Goal: Information Seeking & Learning: Check status

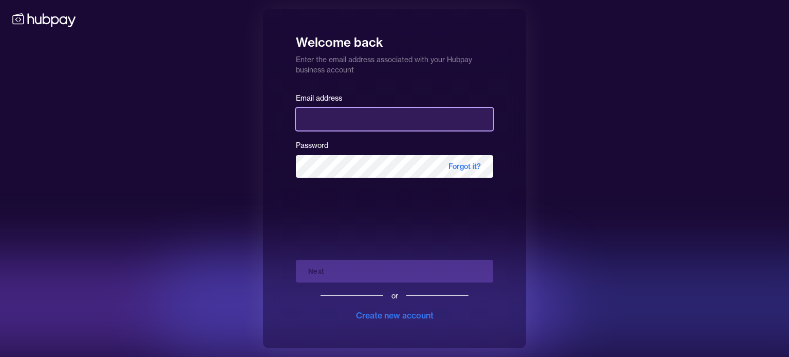
type input "**********"
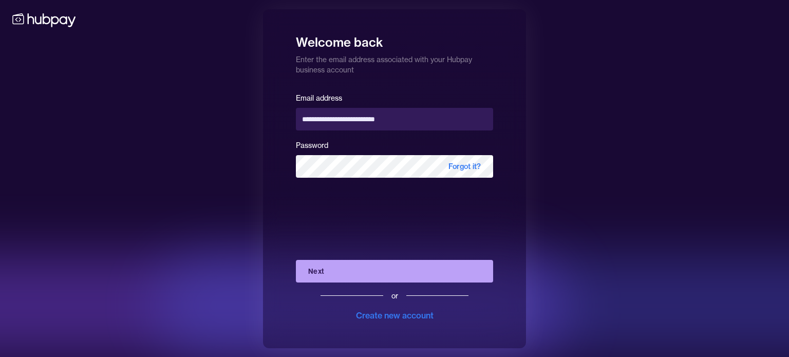
click at [510, 209] on div "**********" at bounding box center [394, 178] width 263 height 339
click at [418, 271] on button "Next" at bounding box center [394, 271] width 197 height 23
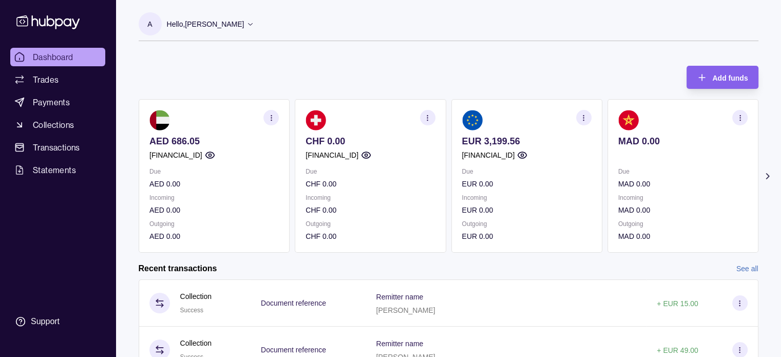
click at [582, 119] on icon "button" at bounding box center [584, 118] width 8 height 8
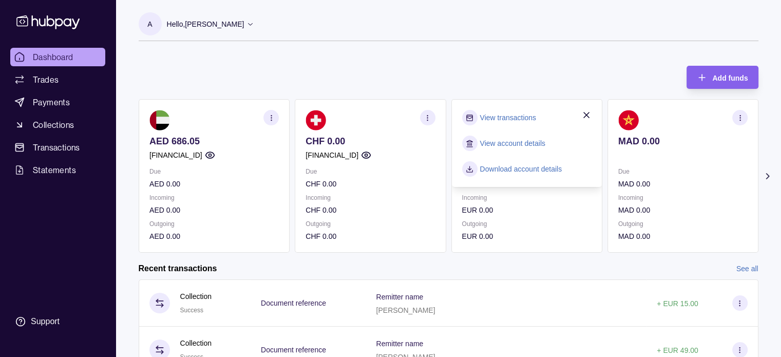
click at [482, 119] on link "View transactions" at bounding box center [508, 117] width 56 height 11
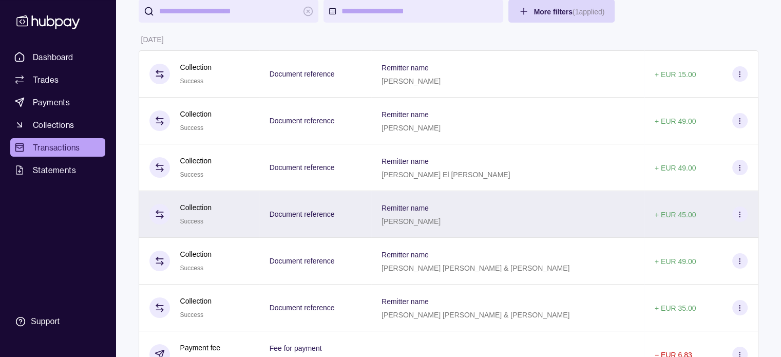
scroll to position [103, 0]
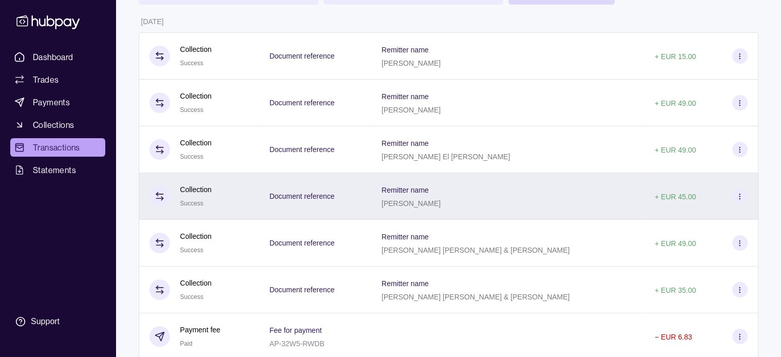
drag, startPoint x: 435, startPoint y: 205, endPoint x: 487, endPoint y: 202, distance: 52.4
click at [487, 202] on div "Remitter name Angela Assakali" at bounding box center [507, 196] width 273 height 47
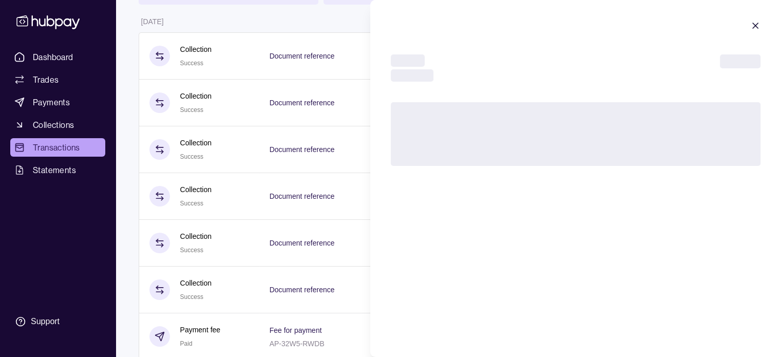
copy p "[PERSON_NAME]"
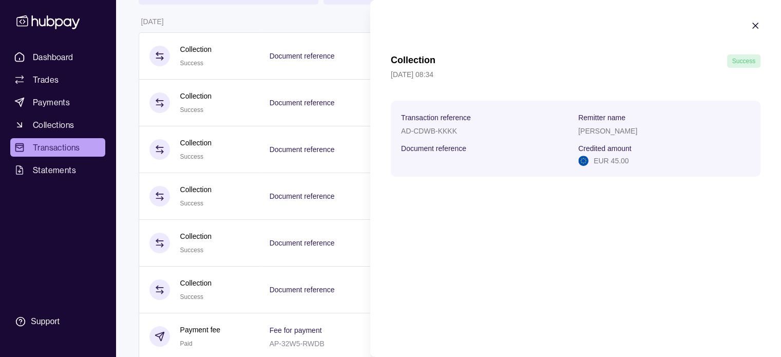
click at [757, 25] on icon "button" at bounding box center [755, 26] width 10 height 10
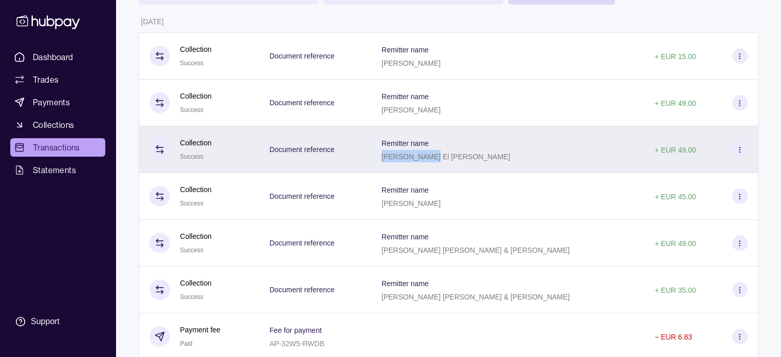
drag, startPoint x: 436, startPoint y: 158, endPoint x: 482, endPoint y: 166, distance: 46.9
click at [482, 166] on div "Remitter name Ehab El Gerbi" at bounding box center [507, 149] width 273 height 47
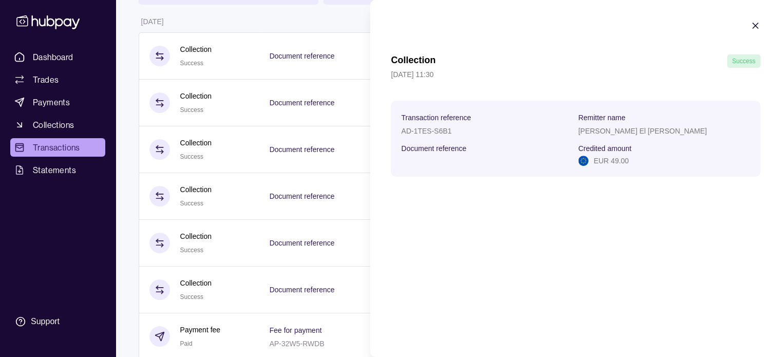
copy p "[PERSON_NAME] El [PERSON_NAME]"
click at [755, 23] on icon "button" at bounding box center [755, 26] width 10 height 10
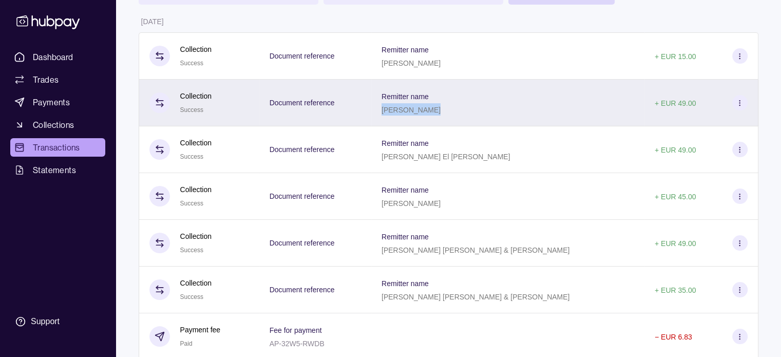
drag, startPoint x: 436, startPoint y: 108, endPoint x: 495, endPoint y: 115, distance: 59.4
click at [441, 115] on div "[PERSON_NAME]" at bounding box center [410, 109] width 59 height 12
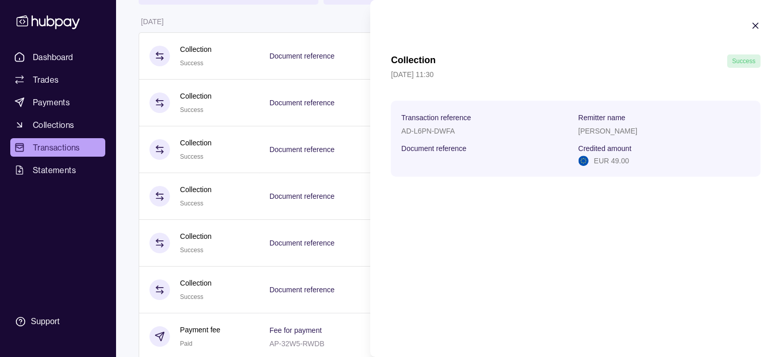
copy p "[PERSON_NAME]"
click at [758, 24] on icon "button" at bounding box center [755, 26] width 10 height 10
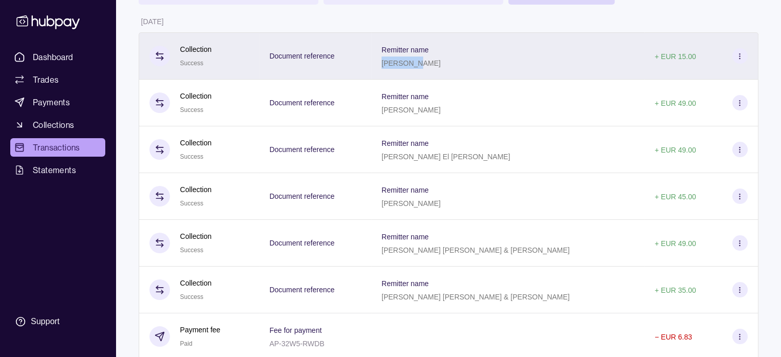
drag, startPoint x: 436, startPoint y: 64, endPoint x: 469, endPoint y: 65, distance: 32.9
click at [441, 65] on div "[PERSON_NAME]" at bounding box center [410, 62] width 59 height 12
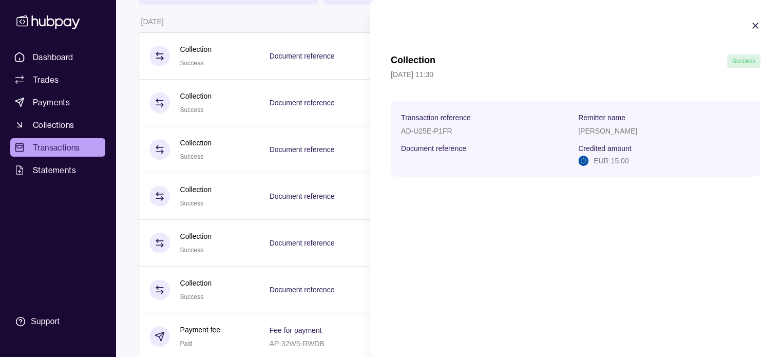
copy p "[PERSON_NAME]"
click at [747, 22] on section "Collection Success 01 Sep 2025 | 11:30 Transaction reference AD-U25E-P1FR Remit…" at bounding box center [575, 98] width 411 height 197
click at [760, 24] on section "Collection Success 01 Sep 2025 | 11:30 Transaction reference AD-U25E-P1FR Remit…" at bounding box center [575, 98] width 411 height 197
click at [755, 23] on icon "button" at bounding box center [755, 26] width 10 height 10
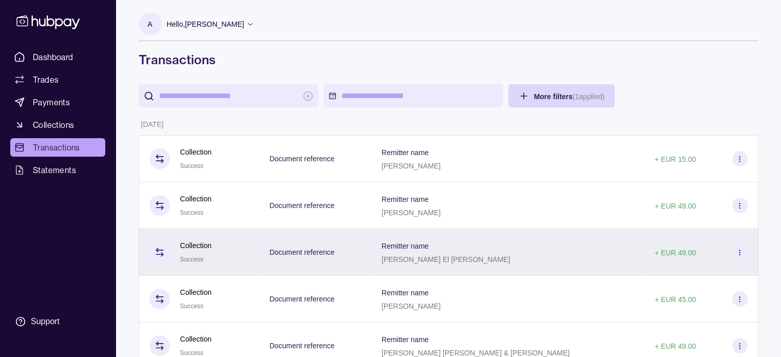
scroll to position [0, 0]
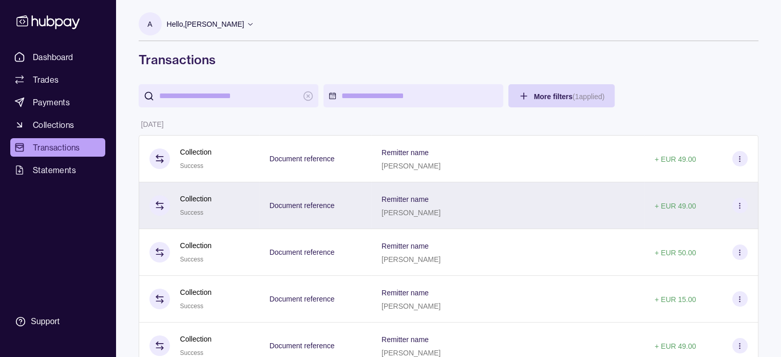
drag, startPoint x: 434, startPoint y: 213, endPoint x: 485, endPoint y: 216, distance: 50.4
click at [485, 216] on div "Remitter name Michaela Meier" at bounding box center [507, 205] width 273 height 47
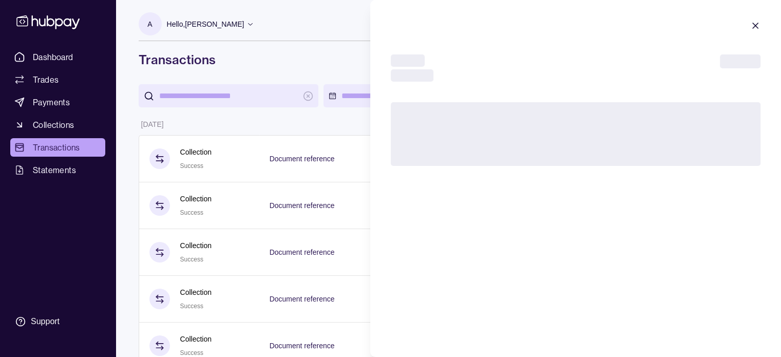
copy p "[PERSON_NAME]"
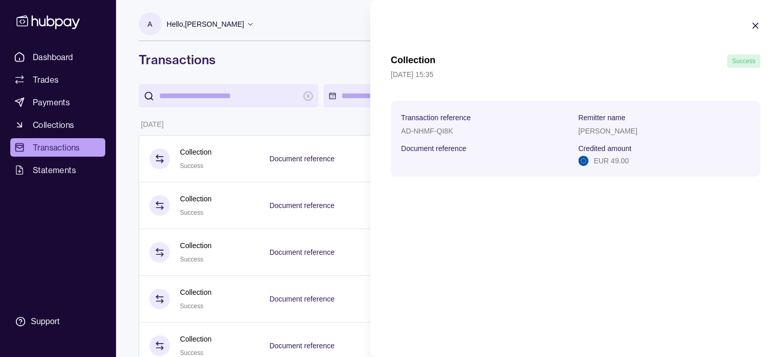
click at [758, 23] on icon "button" at bounding box center [755, 26] width 10 height 10
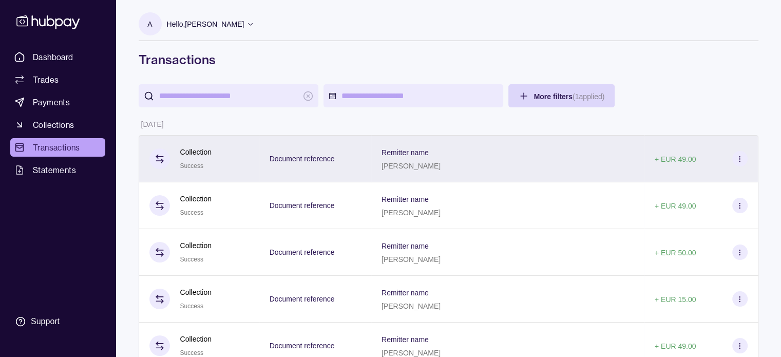
drag, startPoint x: 435, startPoint y: 165, endPoint x: 487, endPoint y: 168, distance: 51.9
click at [487, 168] on div "Remitter name Dagmar Marcisz" at bounding box center [507, 158] width 273 height 47
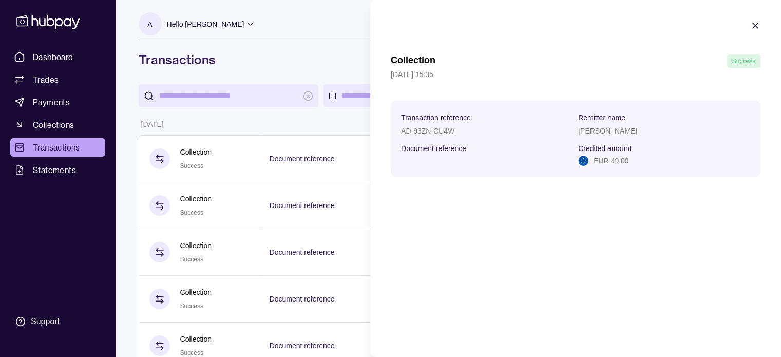
copy p "[PERSON_NAME]"
click at [753, 25] on icon "button" at bounding box center [755, 26] width 10 height 10
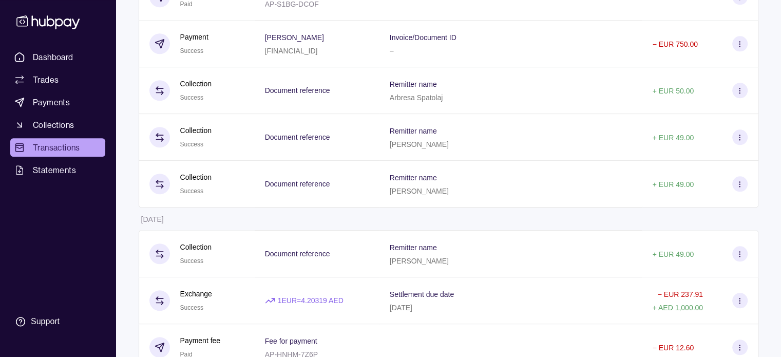
scroll to position [1116, 0]
